Goal: Task Accomplishment & Management: Manage account settings

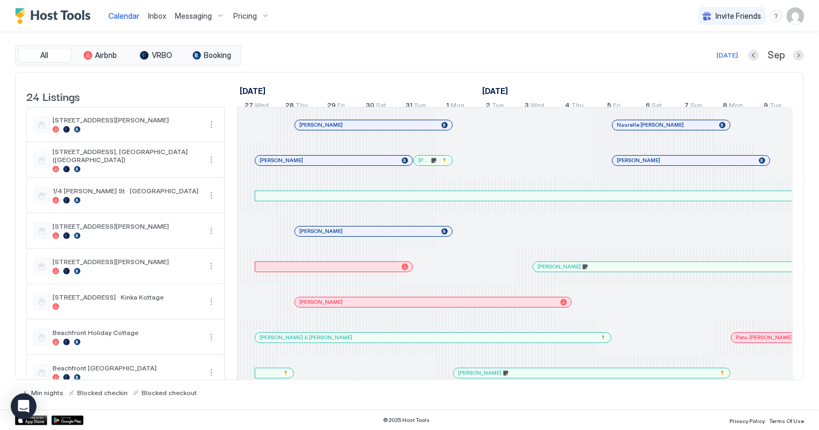
scroll to position [0, 596]
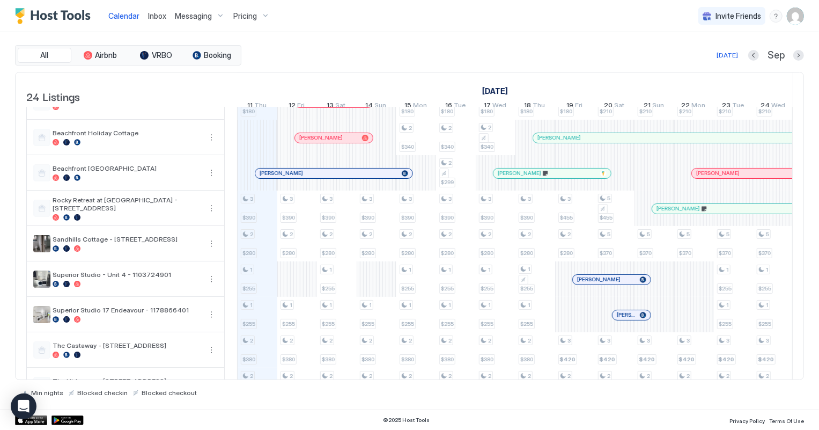
click at [156, 16] on span "Inbox" at bounding box center [157, 15] width 18 height 9
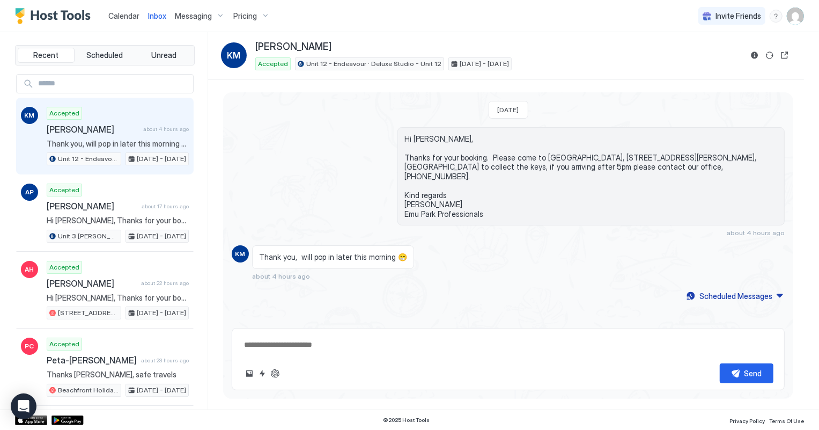
click at [110, 19] on span "Calendar" at bounding box center [123, 15] width 31 height 9
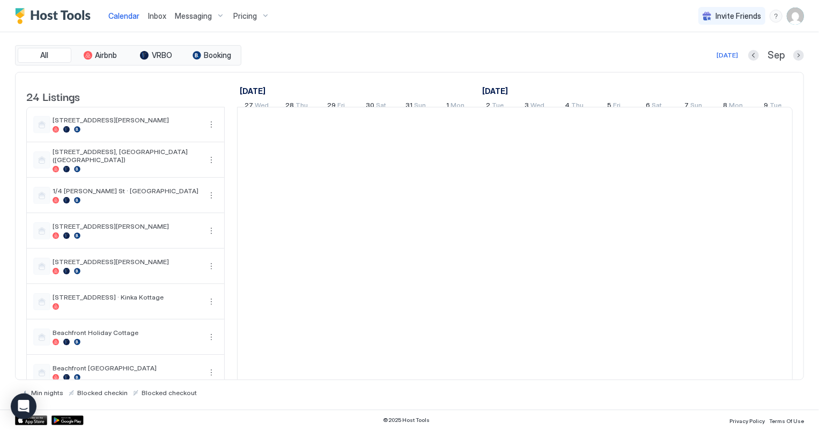
scroll to position [0, 596]
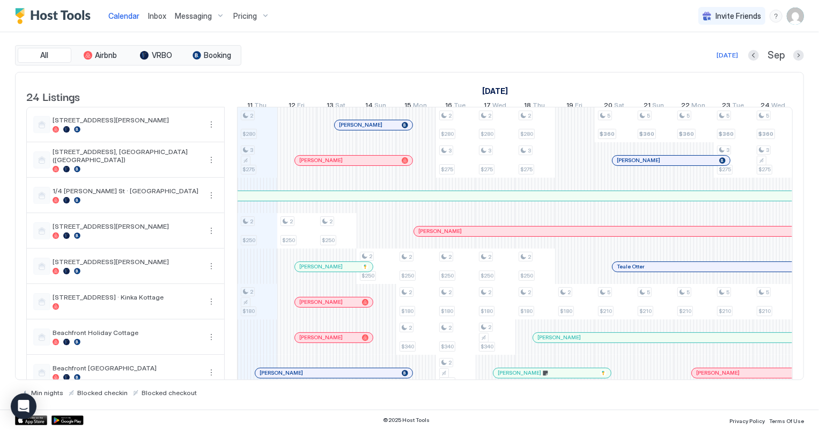
click at [157, 17] on span "Inbox" at bounding box center [157, 15] width 18 height 9
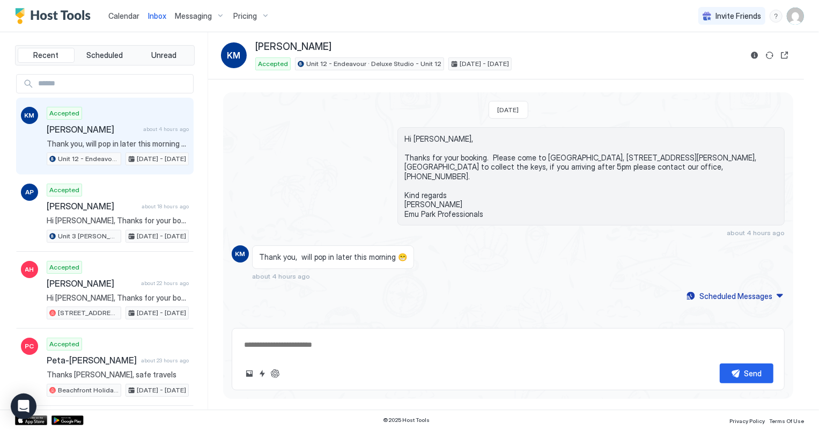
click at [123, 17] on span "Calendar" at bounding box center [123, 15] width 31 height 9
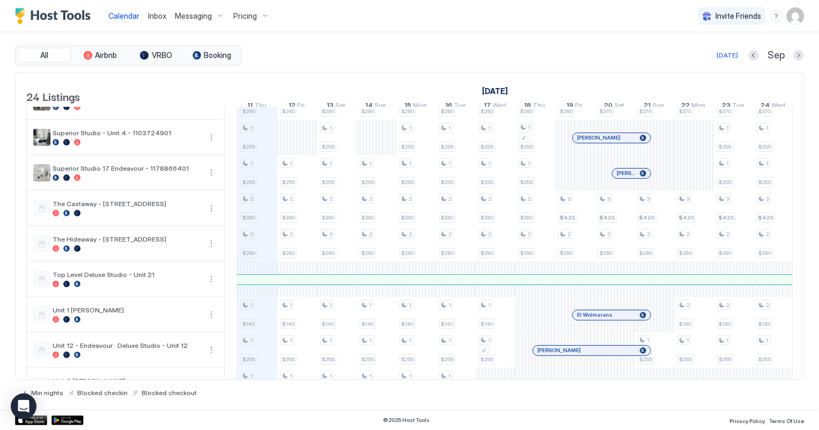
scroll to position [439, 0]
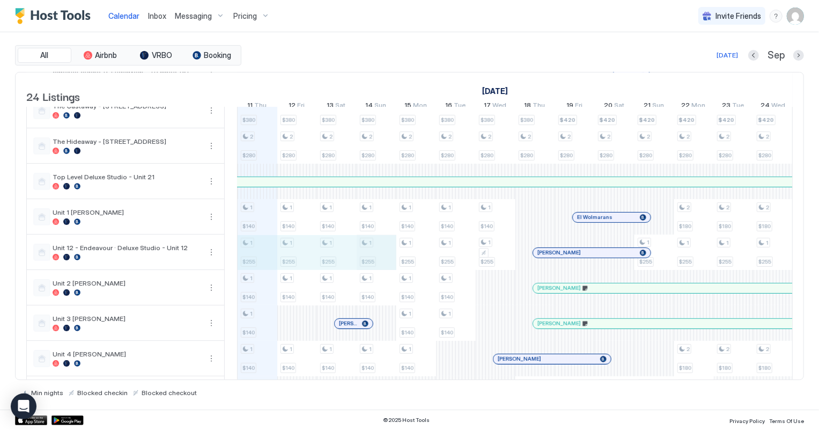
drag, startPoint x: 265, startPoint y: 254, endPoint x: 362, endPoint y: 261, distance: 97.9
click at [363, 261] on div "2 $280 3 $275 2 $250 2 $180 3 $390 2 $280 1 $255 1 $255 2 $380 2 $280 1 $140 1 …" at bounding box center [714, 92] width 2144 height 849
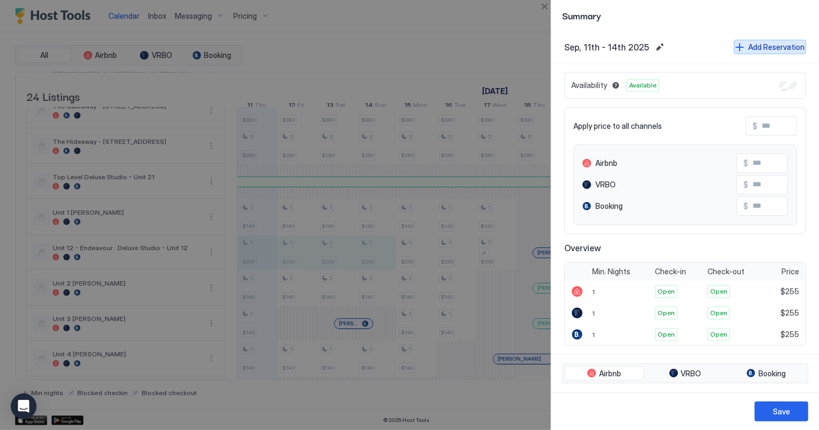
click at [750, 50] on div "Add Reservation" at bounding box center [776, 46] width 56 height 11
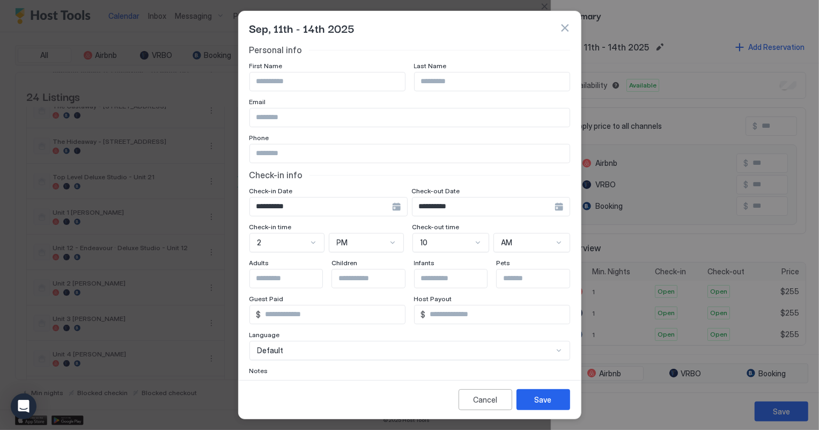
click at [734, 40] on button "Add Reservation" at bounding box center [770, 47] width 72 height 14
click at [271, 80] on input "Input Field" at bounding box center [327, 81] width 155 height 18
type input "*****"
click at [429, 78] on input "Input Field" at bounding box center [492, 81] width 155 height 18
type input "******"
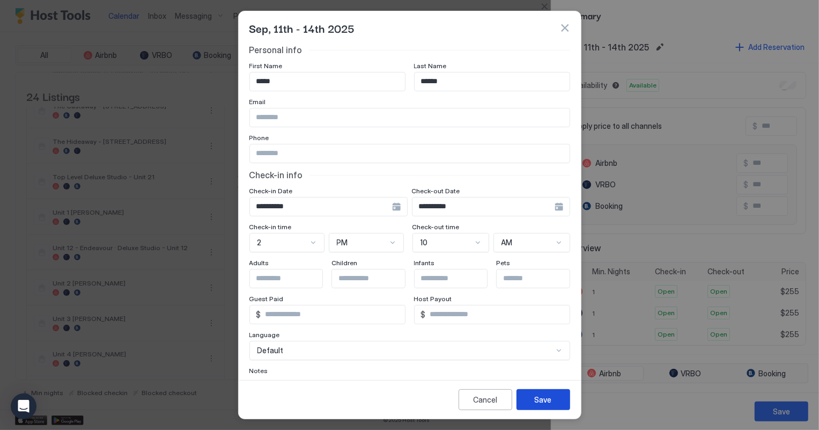
click at [527, 401] on button "Save" at bounding box center [544, 399] width 54 height 21
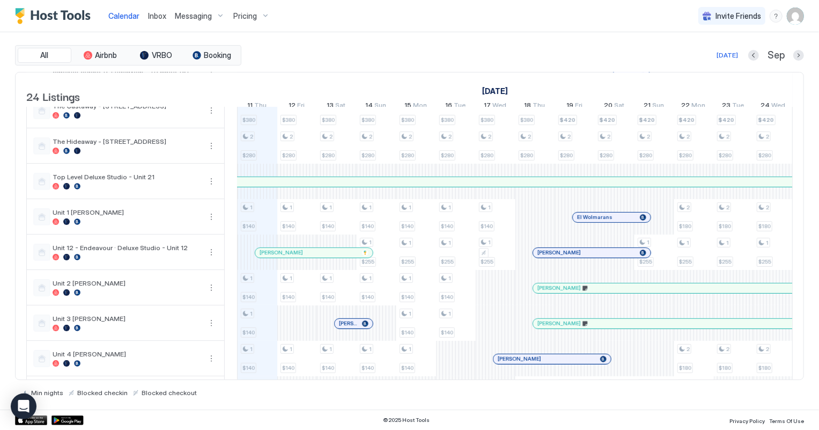
click at [163, 14] on span "Inbox" at bounding box center [157, 15] width 18 height 9
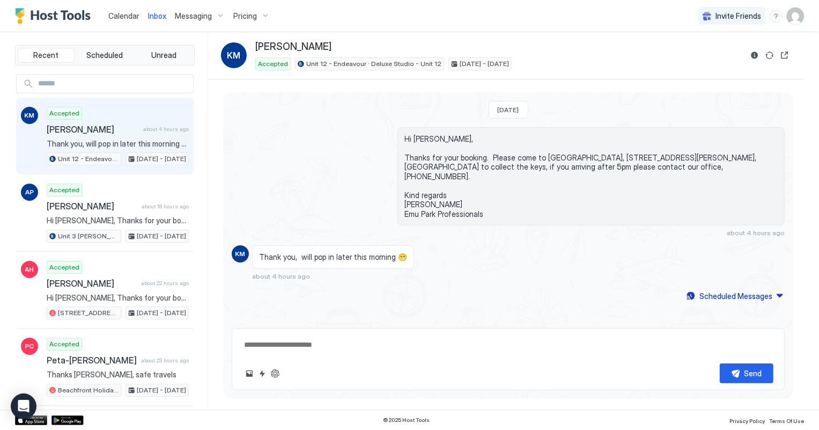
click at [115, 15] on span "Calendar" at bounding box center [123, 15] width 31 height 9
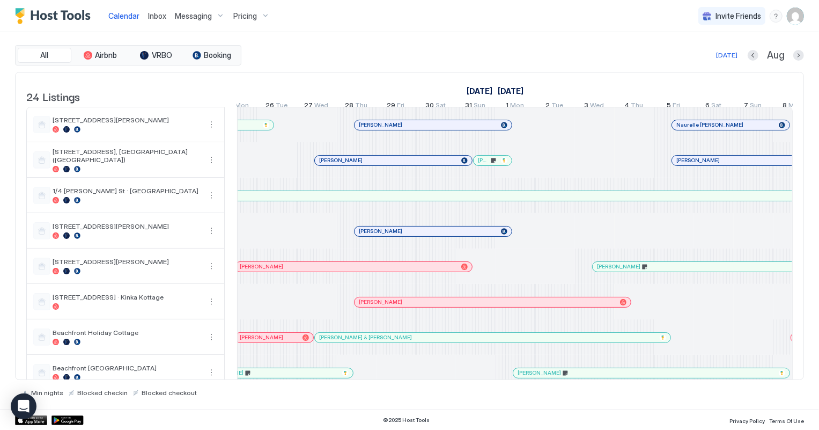
scroll to position [0, 687]
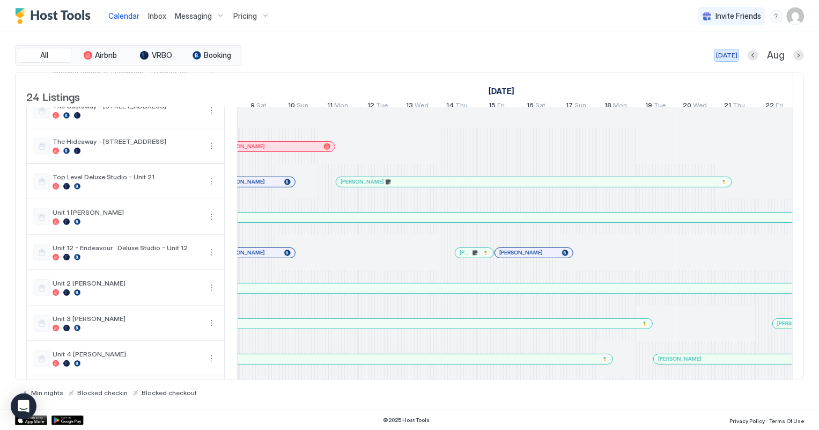
click at [730, 56] on div "[DATE]" at bounding box center [726, 55] width 21 height 10
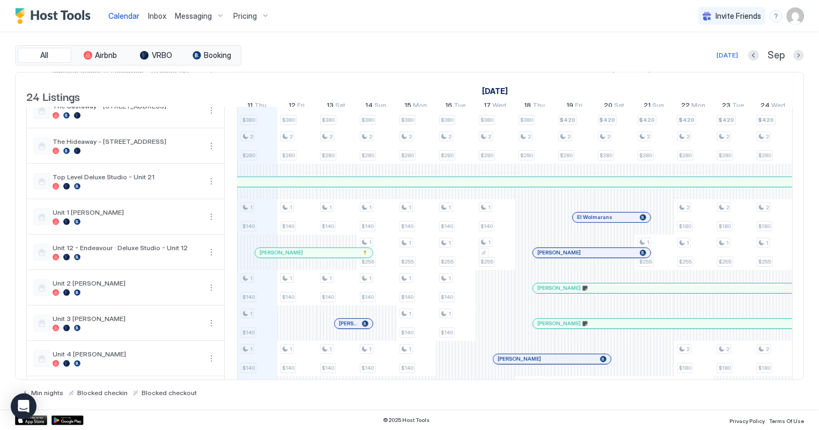
click at [608, 254] on div "[PERSON_NAME]" at bounding box center [592, 253] width 118 height 10
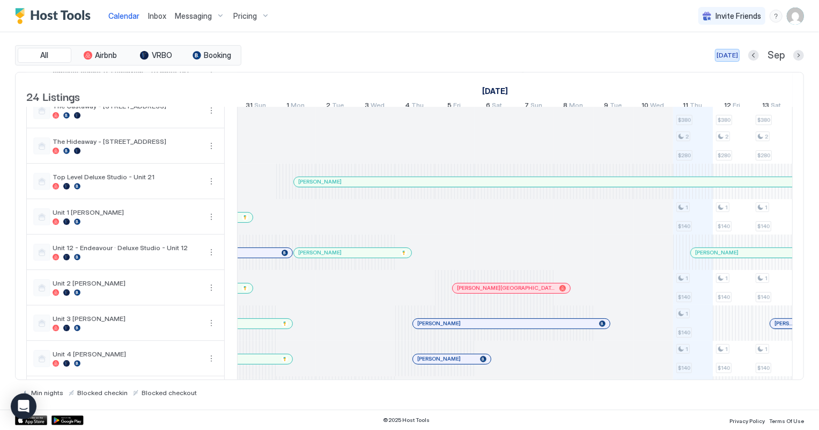
click at [726, 56] on div "[DATE]" at bounding box center [727, 55] width 21 height 10
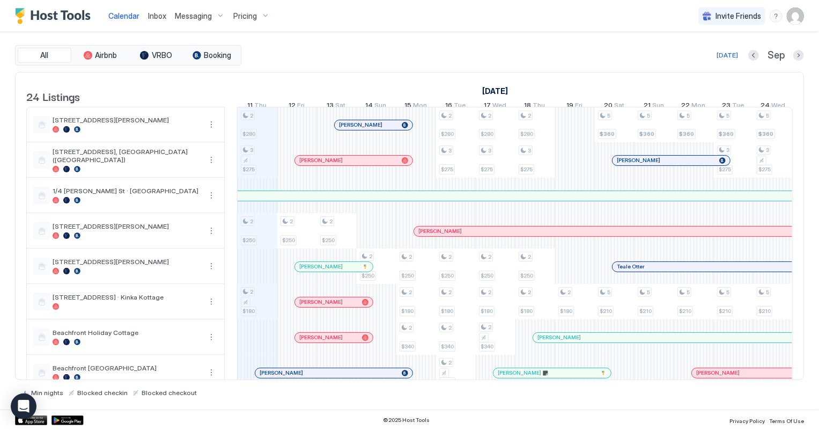
click at [156, 14] on span "Inbox" at bounding box center [157, 15] width 18 height 9
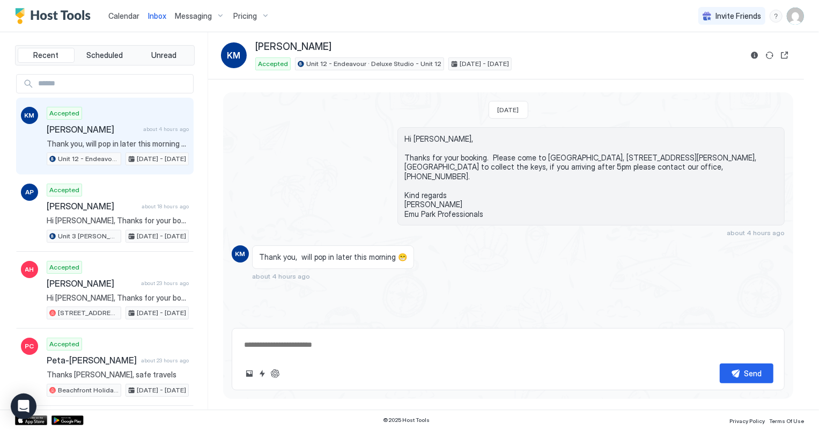
type textarea "*"
click at [122, 16] on span "Calendar" at bounding box center [123, 15] width 31 height 9
